Goal: Task Accomplishment & Management: Use online tool/utility

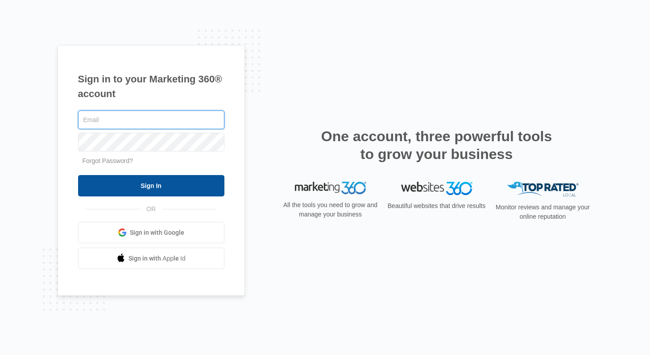
type input "[PERSON_NAME][EMAIL_ADDRESS][PERSON_NAME][DOMAIN_NAME]"
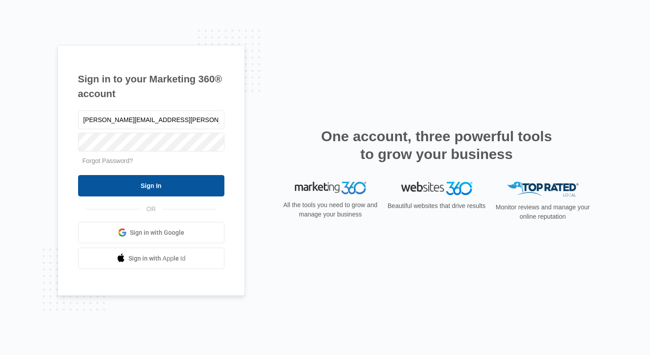
click at [103, 196] on input "Sign In" at bounding box center [151, 185] width 146 height 21
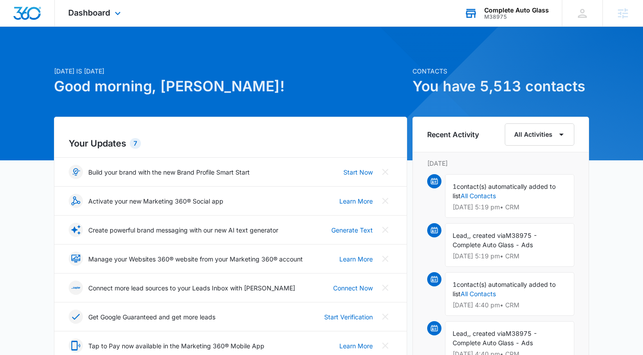
click at [535, 12] on div "Complete Auto Glass" at bounding box center [516, 10] width 65 height 7
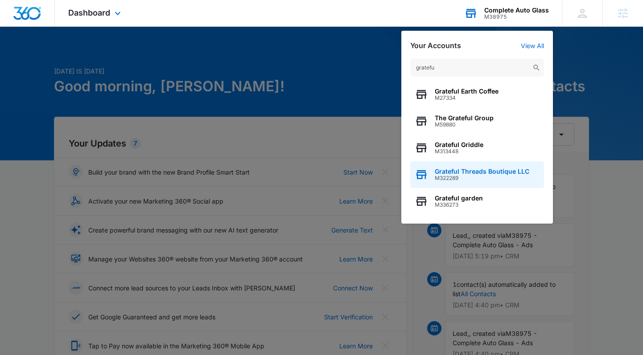
type input "gratefu"
click at [475, 178] on span "M322289" at bounding box center [482, 178] width 95 height 6
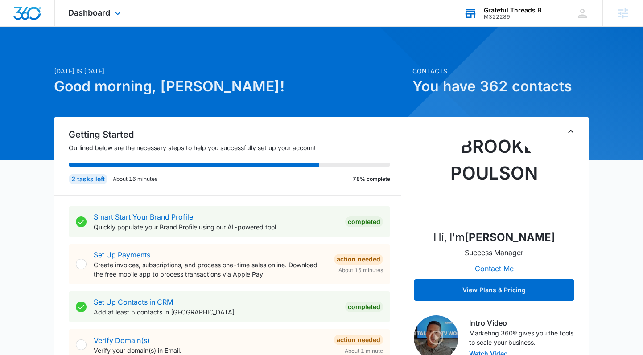
click at [108, 4] on div "Dashboard Apps Reputation Forms CRM Email Social POS Content Ads Intelligence F…" at bounding box center [96, 13] width 82 height 26
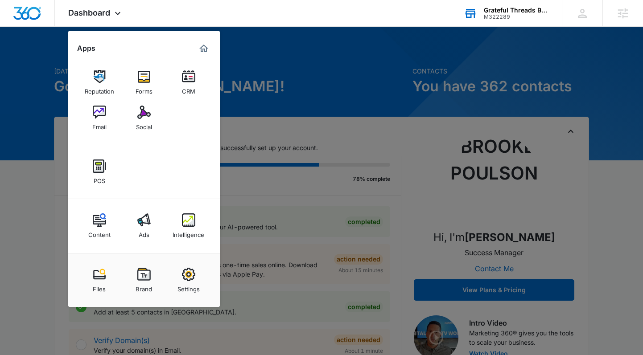
click at [101, 111] on img at bounding box center [99, 112] width 13 height 13
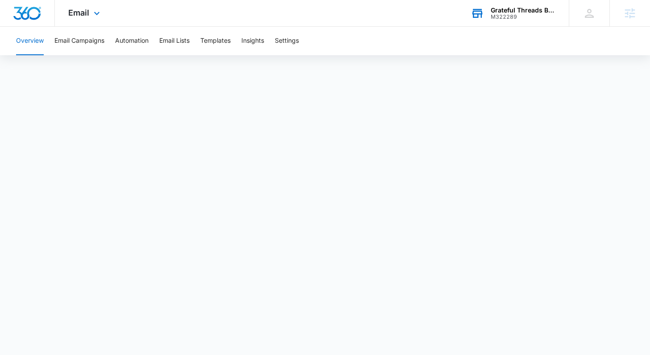
click at [97, 4] on div "Email Apps Reputation Forms CRM Email Social POS Content Ads Intelligence Files…" at bounding box center [85, 13] width 61 height 26
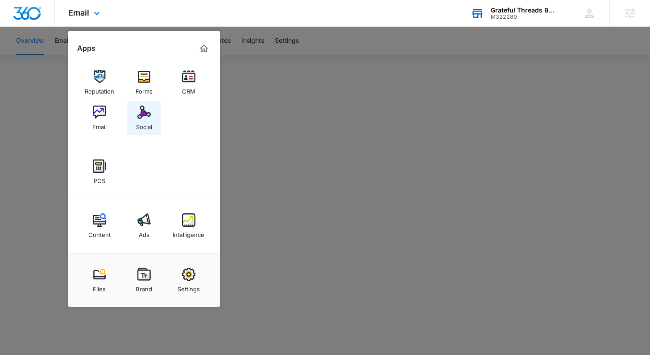
click at [140, 128] on div "Social" at bounding box center [144, 125] width 16 height 12
